Goal: Task Accomplishment & Management: Manage account settings

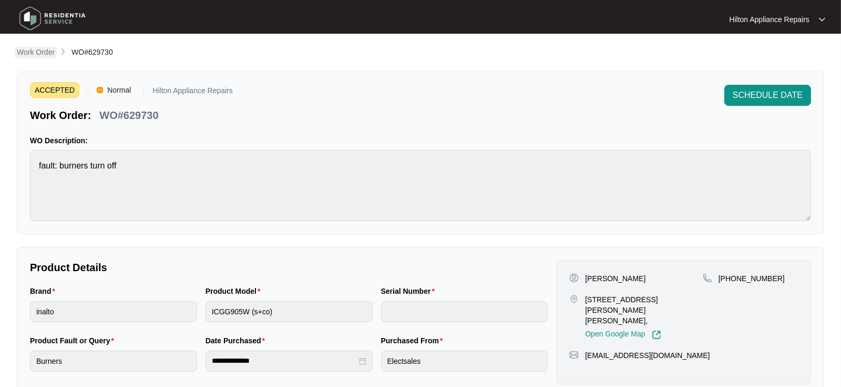
click at [36, 55] on p "Work Order" at bounding box center [36, 52] width 38 height 11
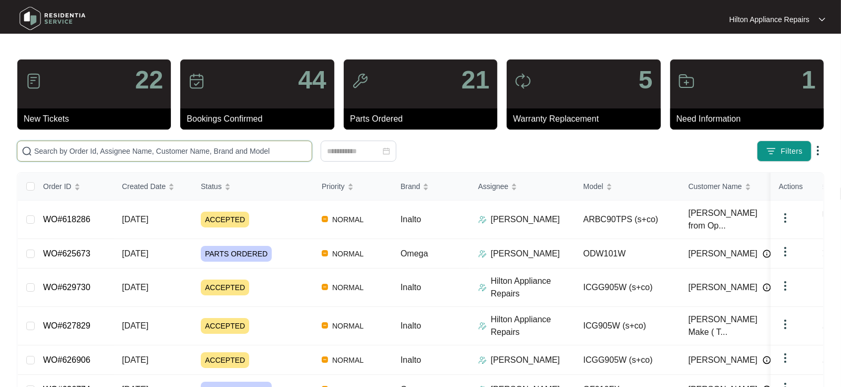
click at [43, 147] on input "text" at bounding box center [170, 151] width 273 height 12
paste input "WO#626325"
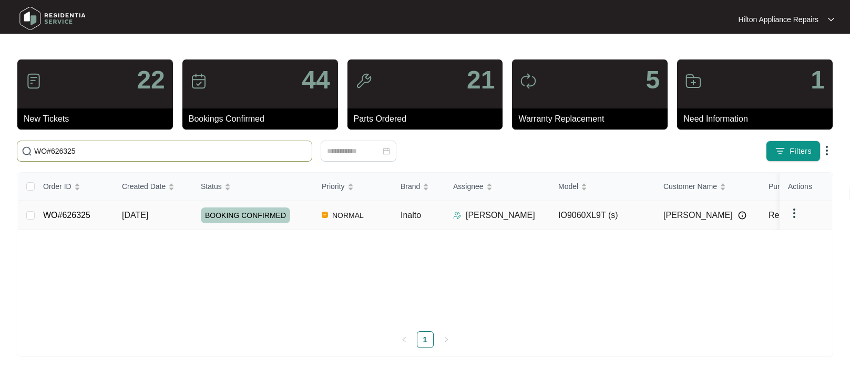
type input "WO#626325"
click at [137, 214] on span "[DATE]" at bounding box center [135, 214] width 26 height 9
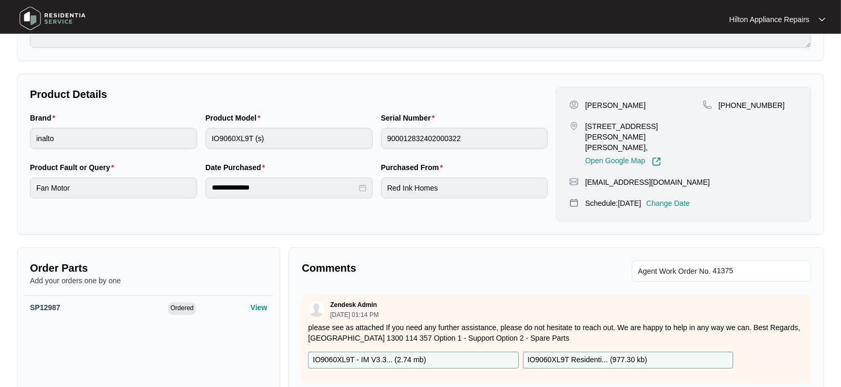
scroll to position [175, 0]
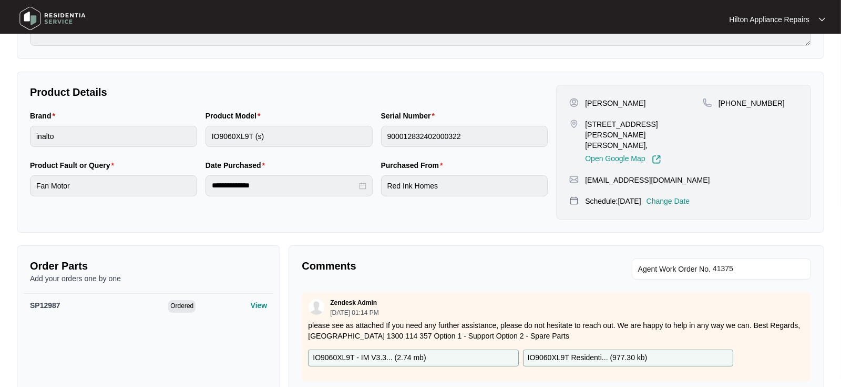
click at [689, 196] on p "Change Date" at bounding box center [669, 201] width 44 height 11
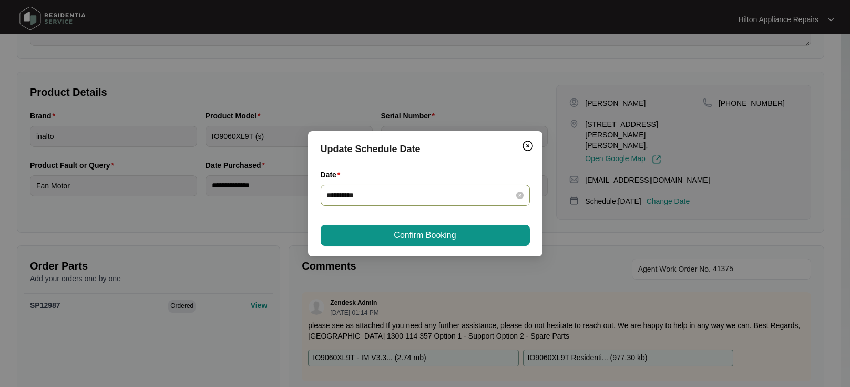
click at [516, 189] on div "**********" at bounding box center [425, 195] width 197 height 12
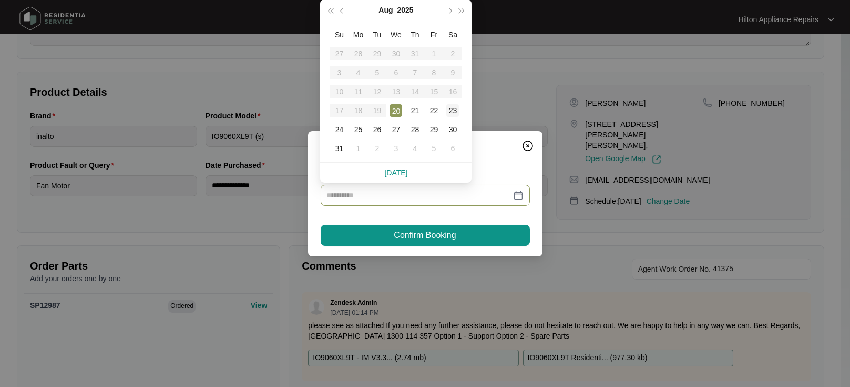
type input "**********"
click at [451, 111] on div "23" at bounding box center [452, 110] width 13 height 13
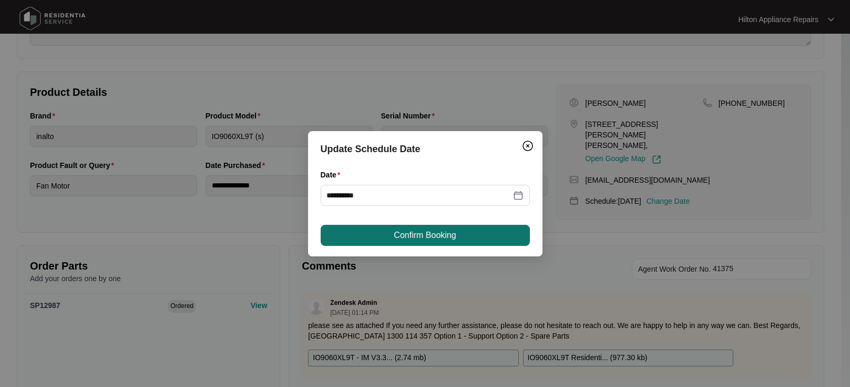
click at [406, 232] on span "Confirm Booking" at bounding box center [425, 235] width 62 height 13
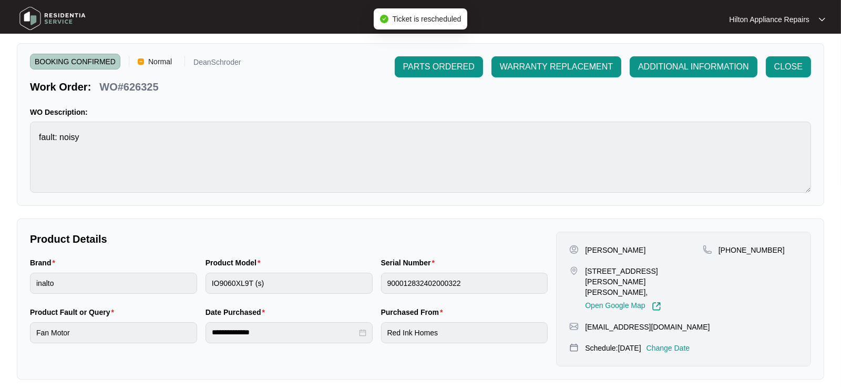
scroll to position [0, 0]
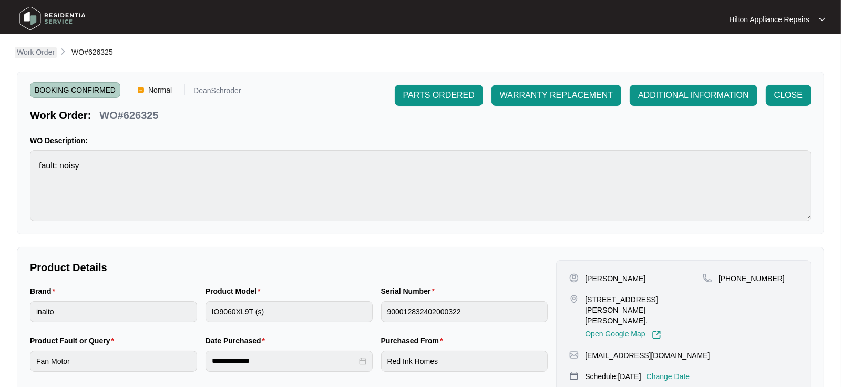
click at [38, 54] on p "Work Order" at bounding box center [36, 52] width 38 height 11
